Goal: Complete application form: Complete application form

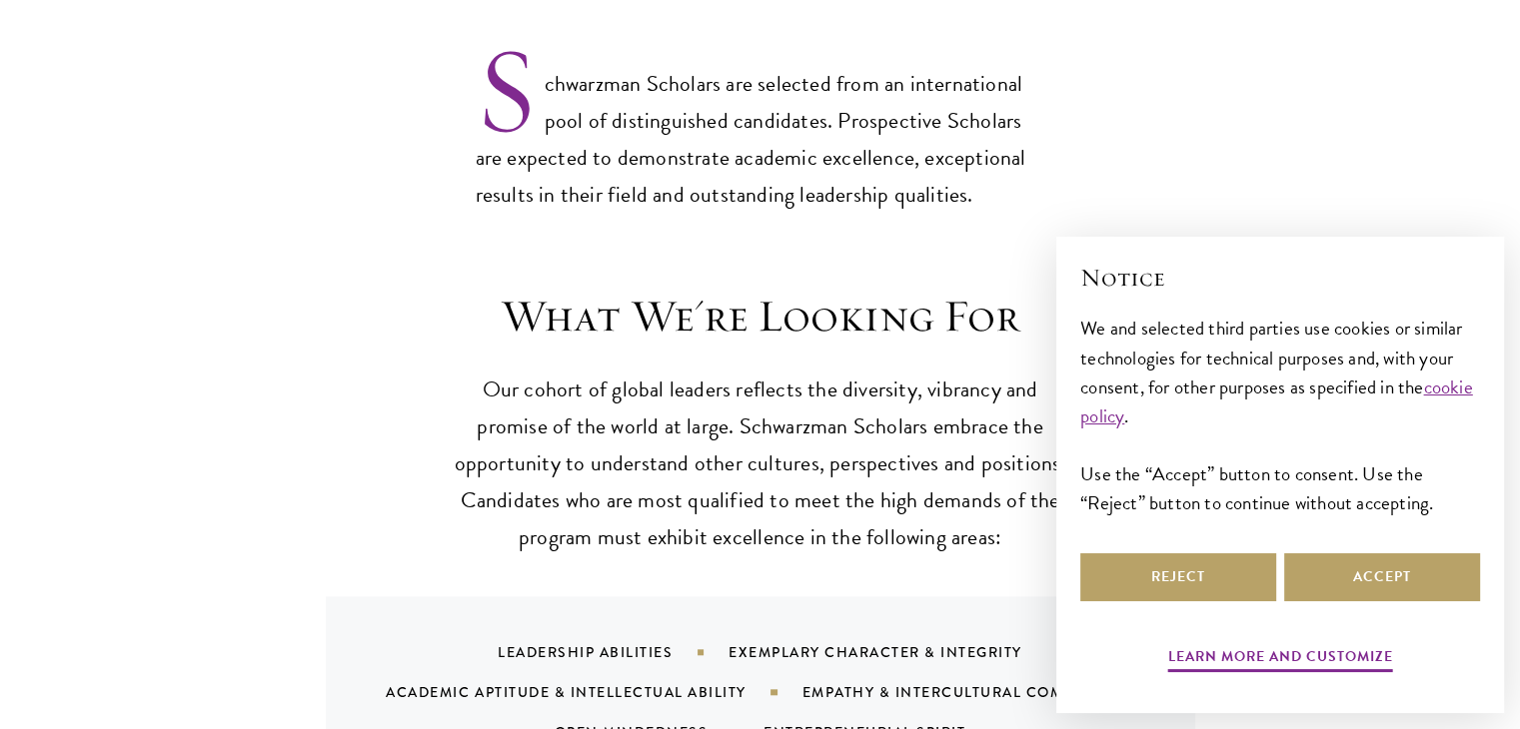
scroll to position [1599, 0]
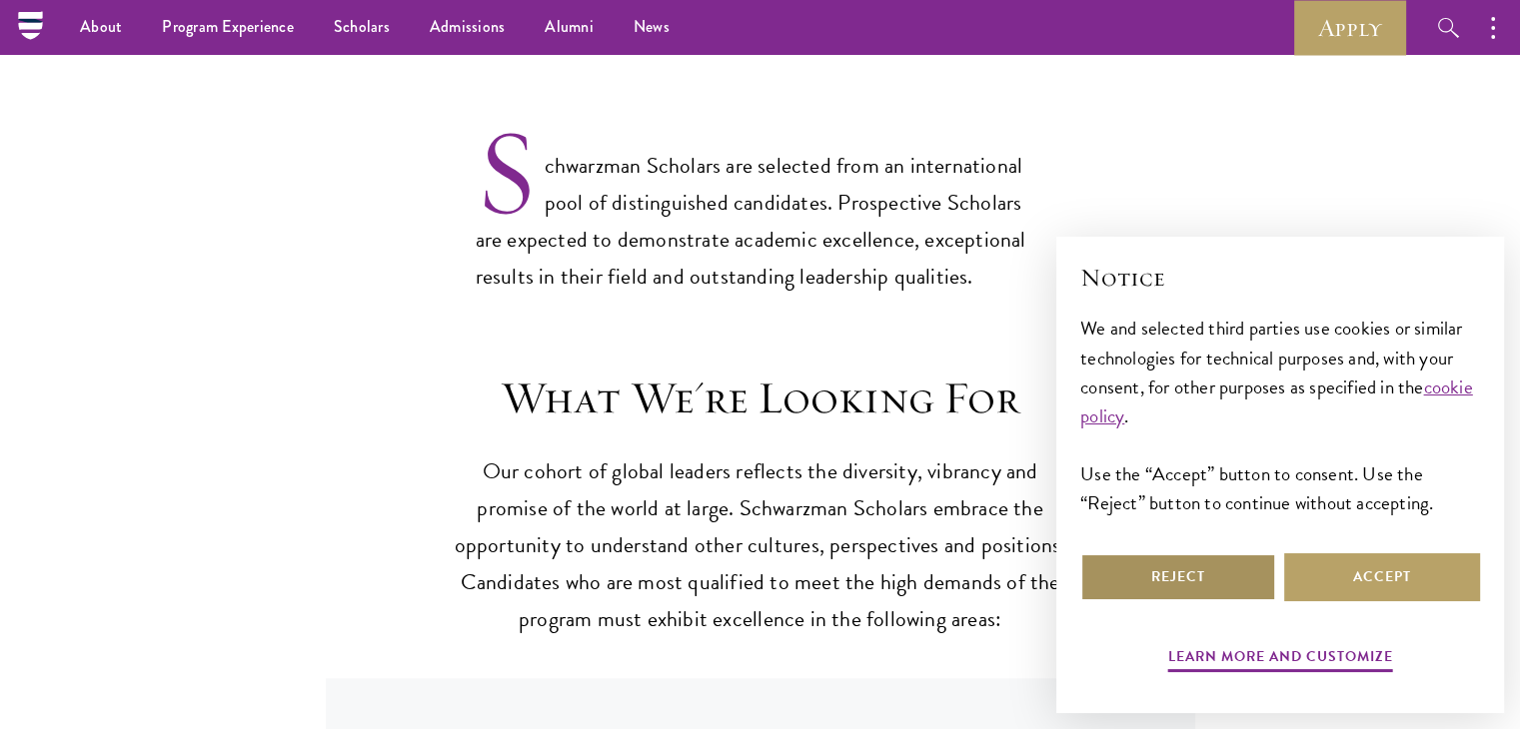
click at [1185, 557] on button "Reject" at bounding box center [1178, 578] width 196 height 48
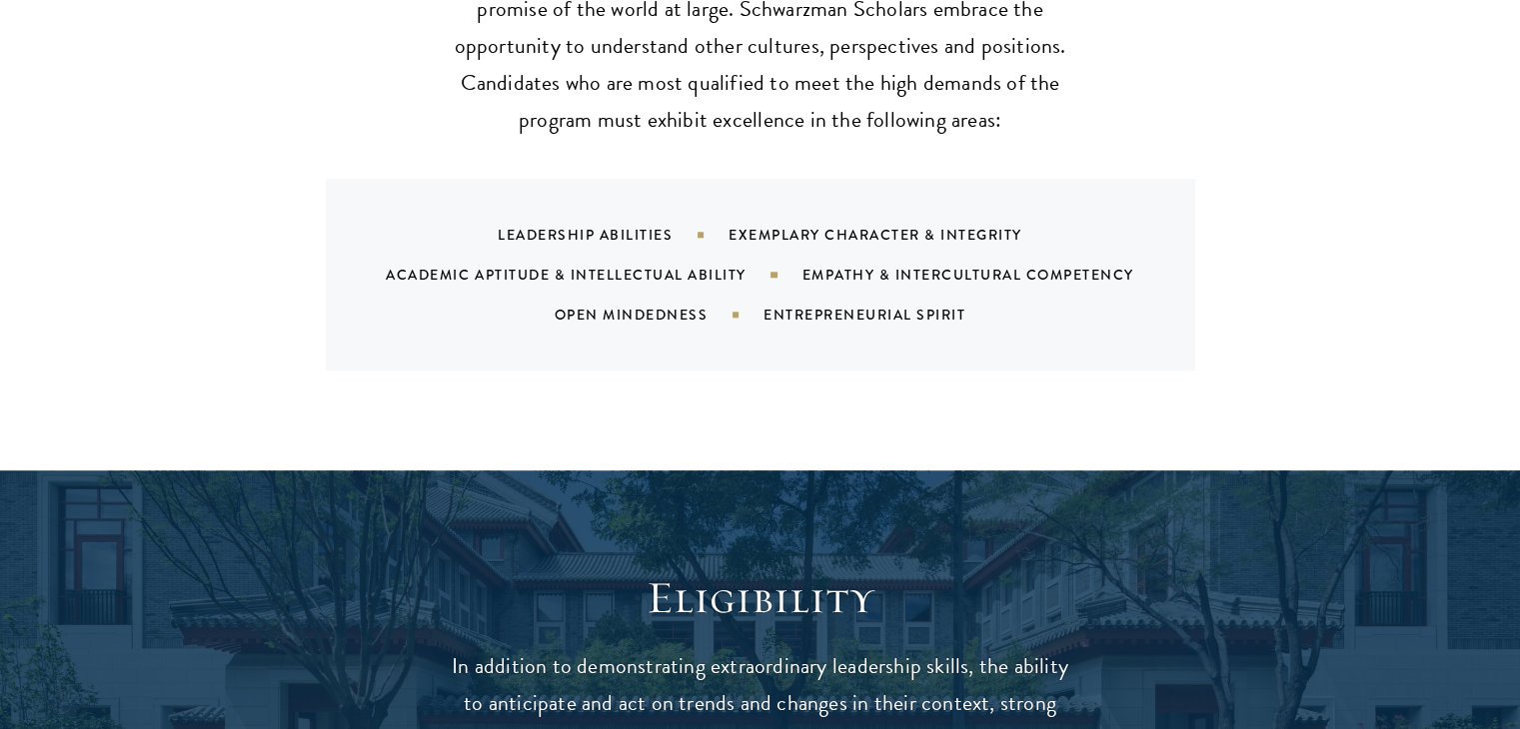
scroll to position [2198, 0]
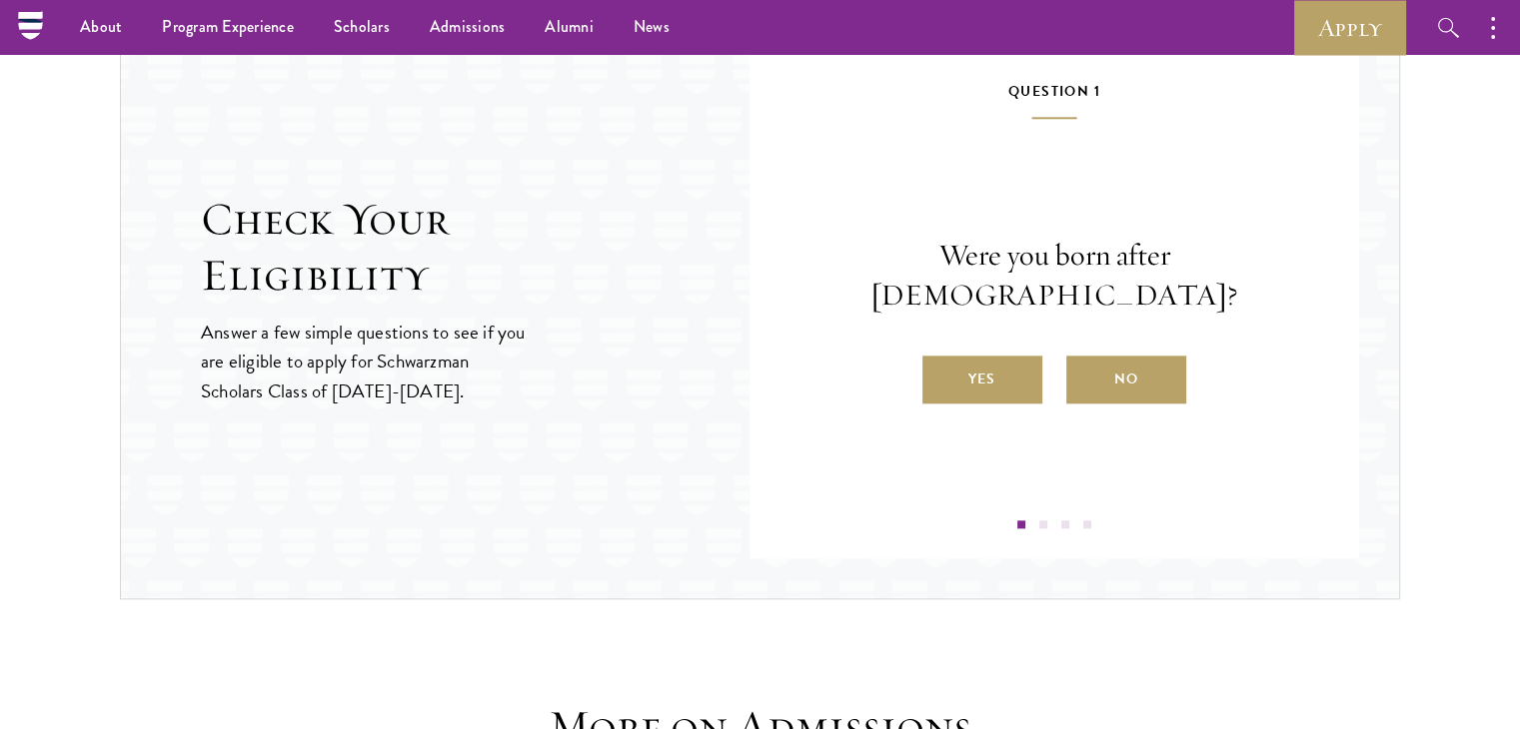
scroll to position [2108, 0]
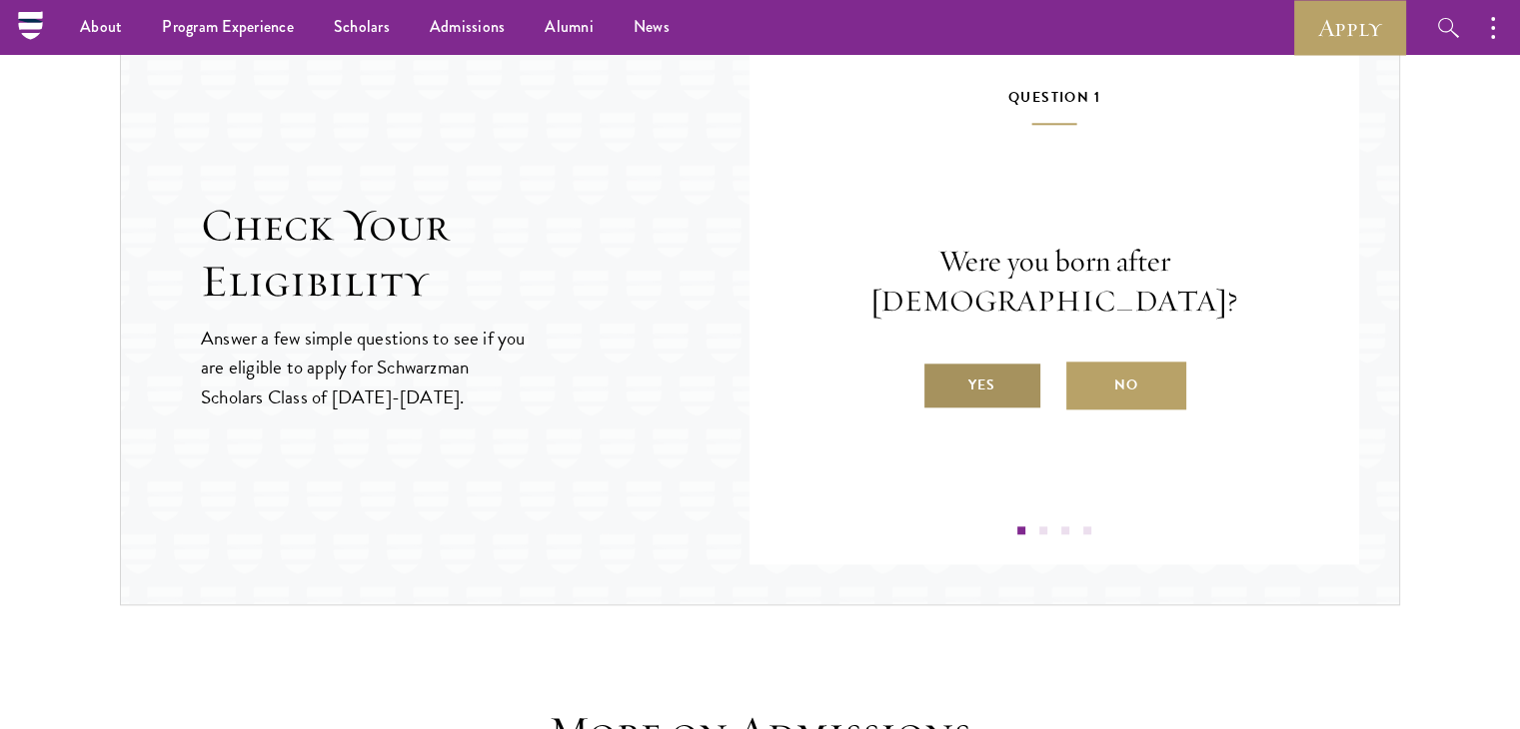
click at [987, 362] on label "Yes" at bounding box center [982, 386] width 120 height 48
click at [940, 364] on input "Yes" at bounding box center [931, 373] width 18 height 18
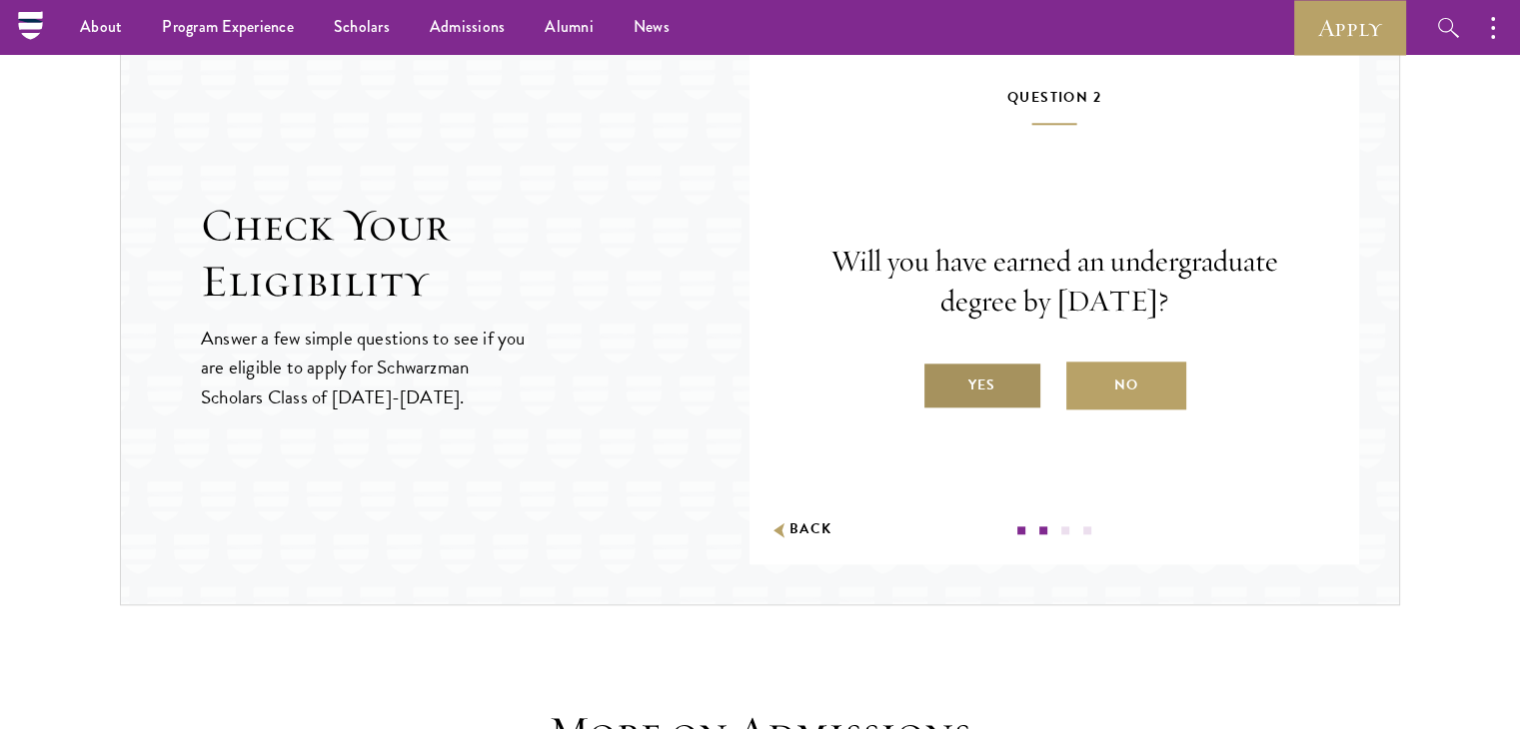
click at [971, 369] on label "Yes" at bounding box center [982, 386] width 120 height 48
click at [940, 369] on input "Yes" at bounding box center [931, 373] width 18 height 18
click at [0, 0] on div "Are you a native English speaker or have you studied for at least two years in …" at bounding box center [0, 0] width 0 height 0
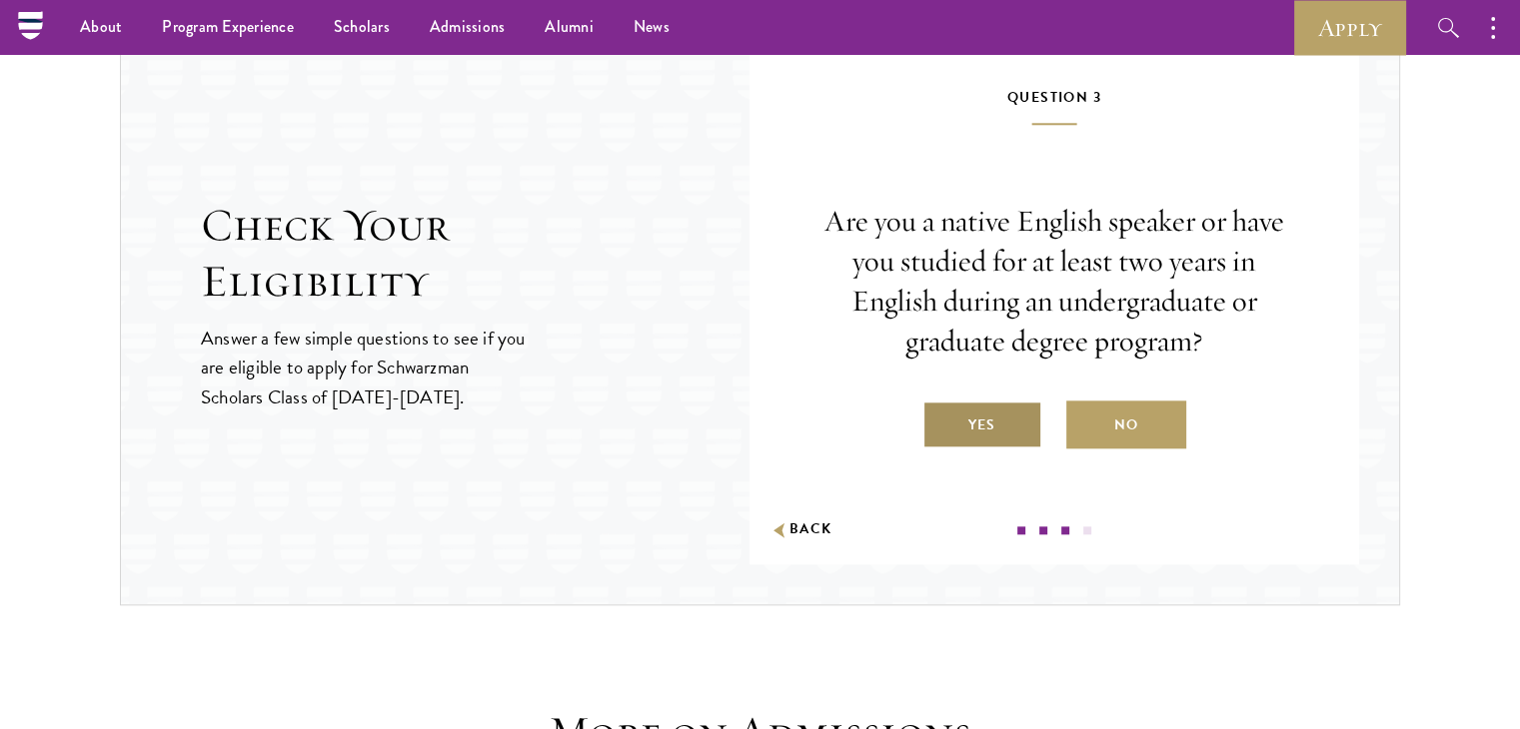
click at [1015, 419] on label "Yes" at bounding box center [982, 425] width 120 height 48
click at [940, 419] on input "Yes" at bounding box center [931, 413] width 18 height 18
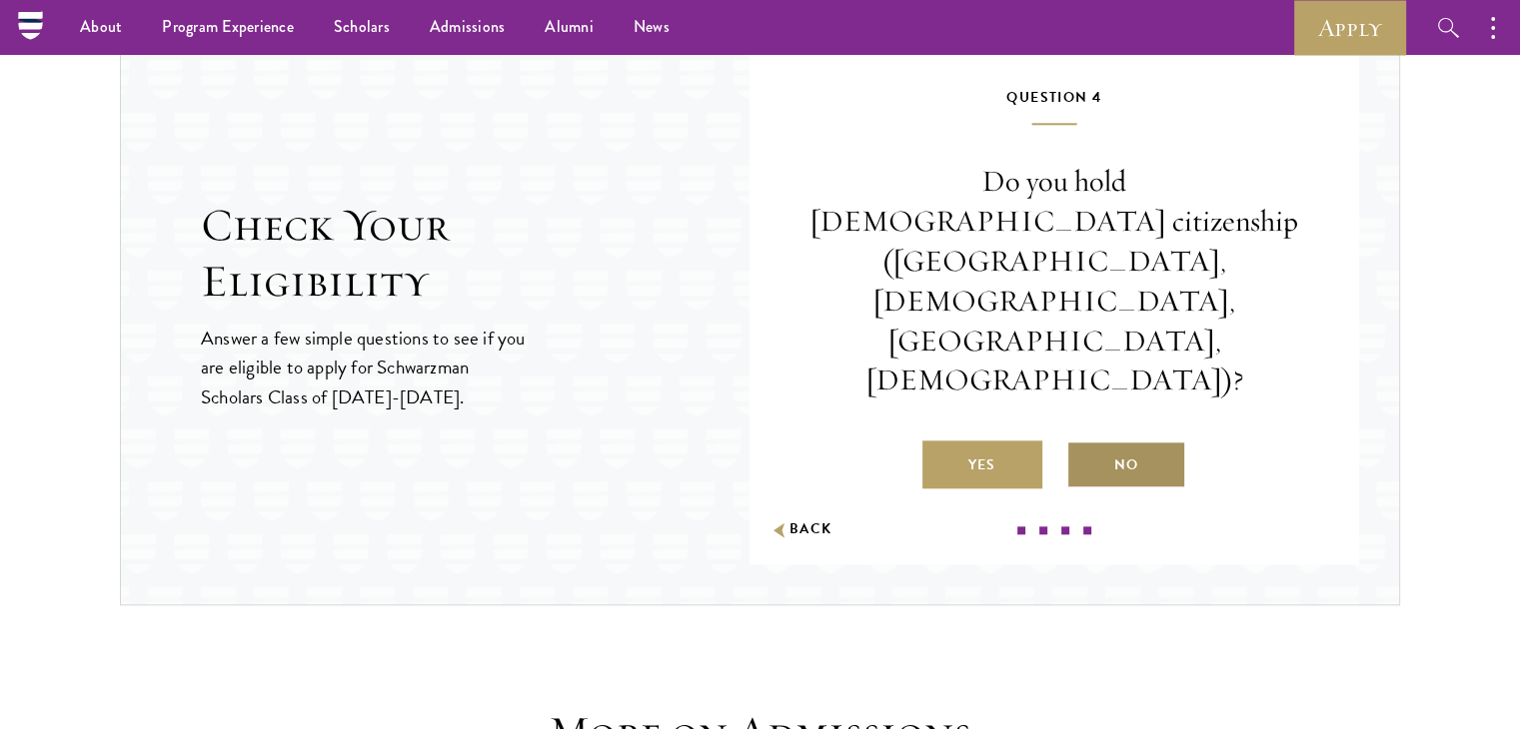
click at [1152, 441] on label "No" at bounding box center [1126, 465] width 120 height 48
click at [1084, 444] on input "No" at bounding box center [1075, 453] width 18 height 18
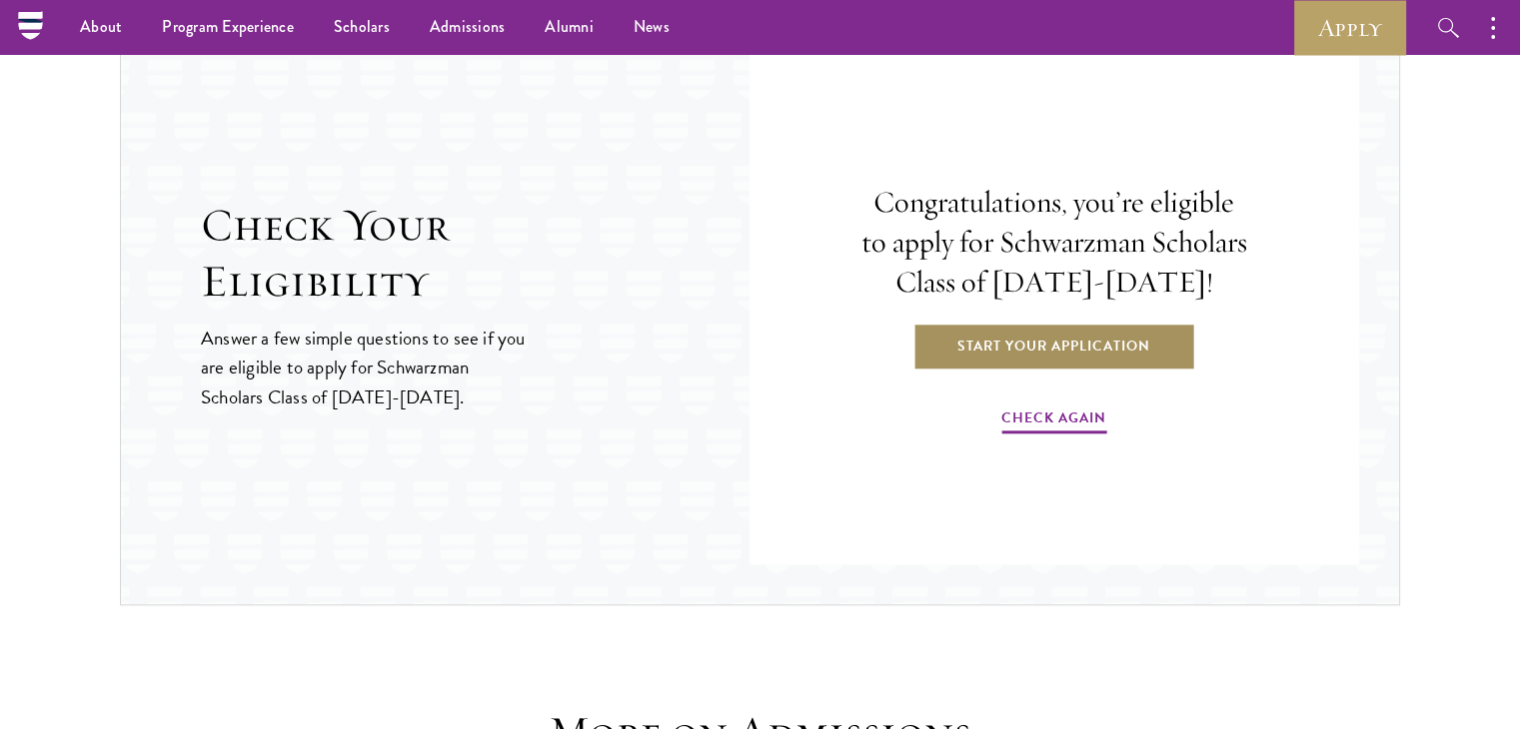
click at [1099, 331] on link "Start Your Application" at bounding box center [1053, 346] width 283 height 48
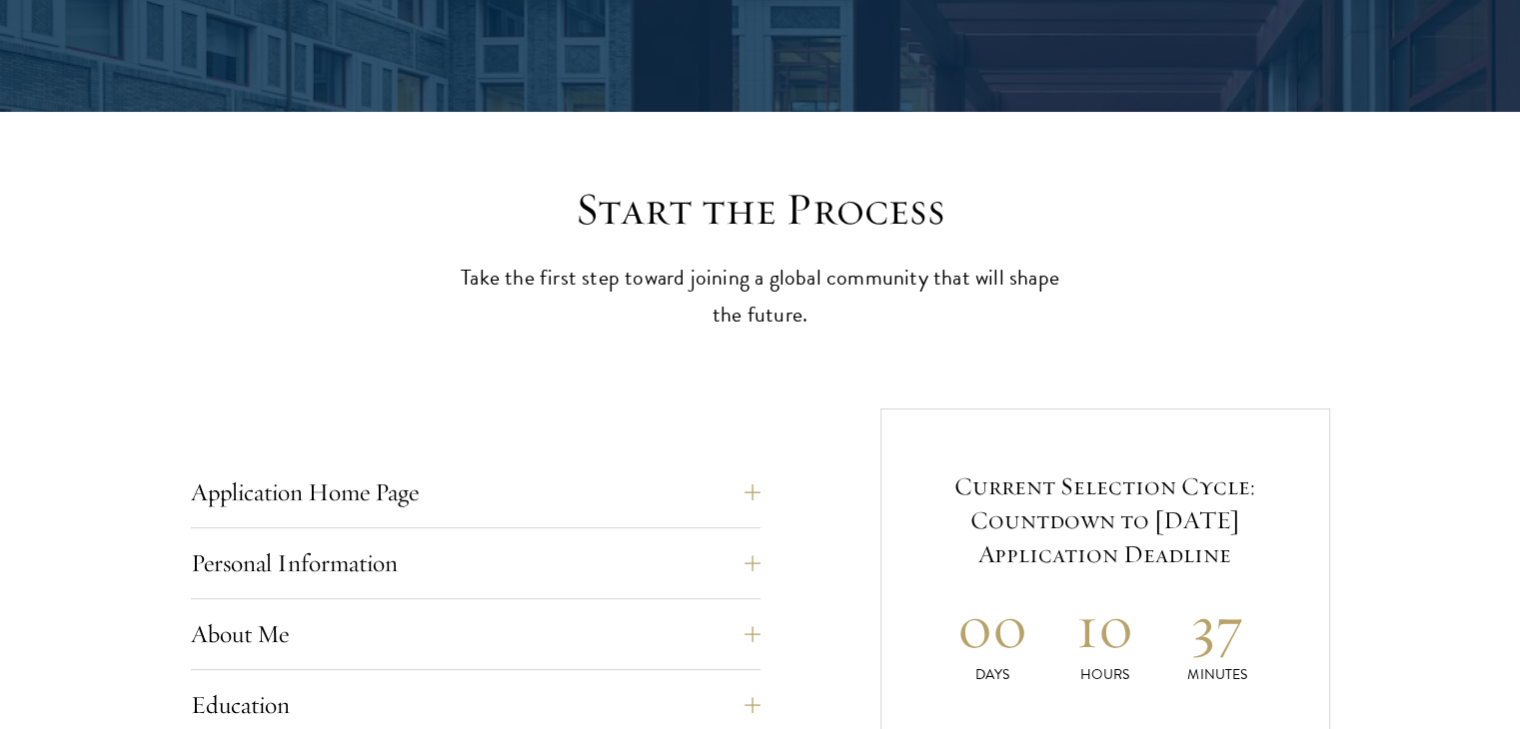
scroll to position [500, 0]
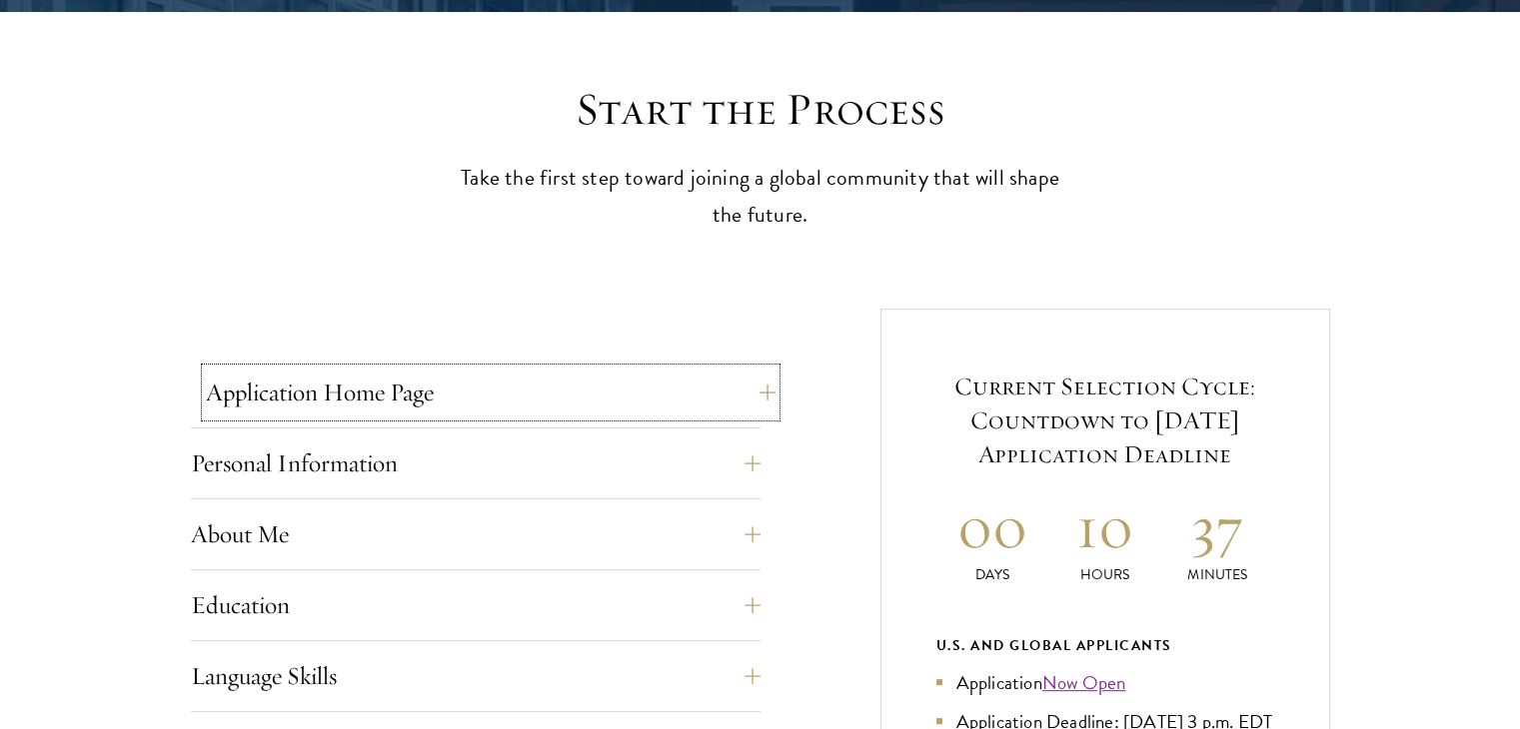
click at [754, 401] on button "Application Home Page" at bounding box center [491, 393] width 570 height 48
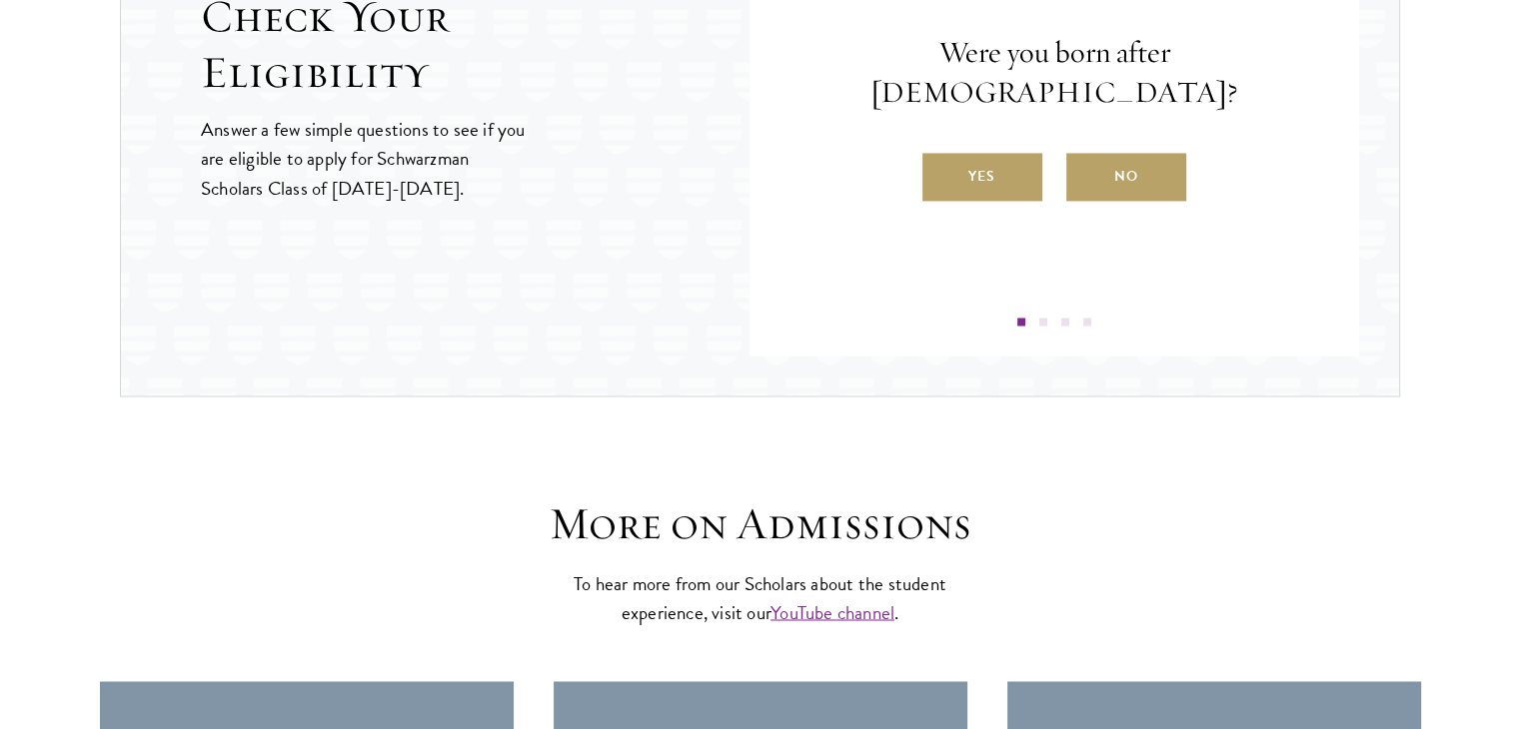
scroll to position [3297, 0]
